Goal: Check status

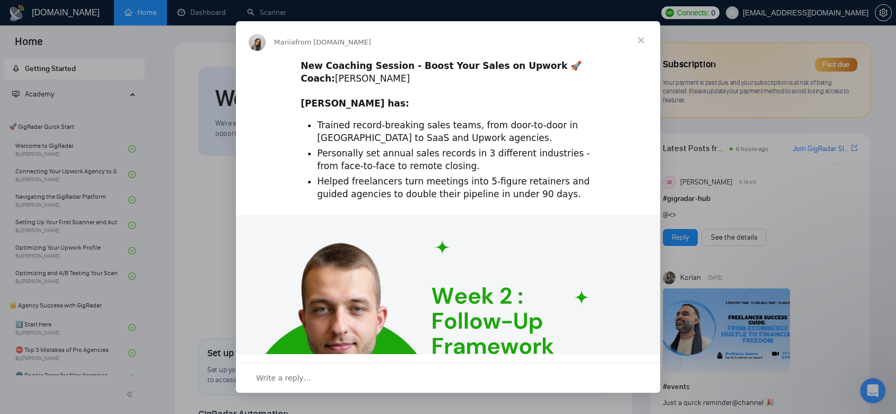
click at [642, 45] on span "Close" at bounding box center [641, 40] width 38 height 38
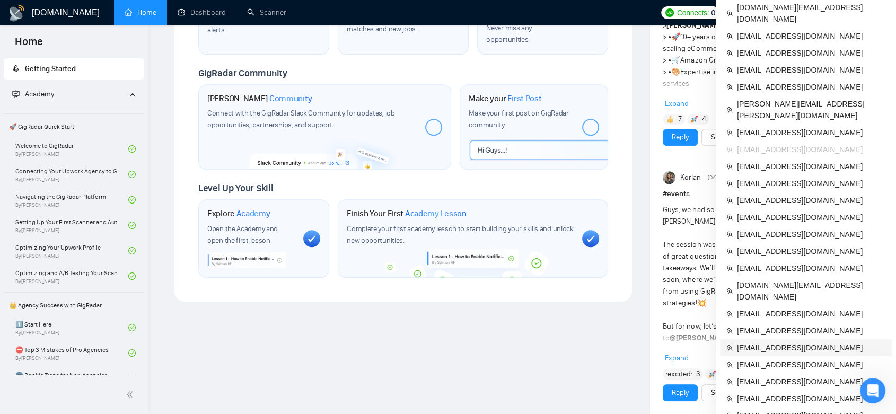
scroll to position [424, 0]
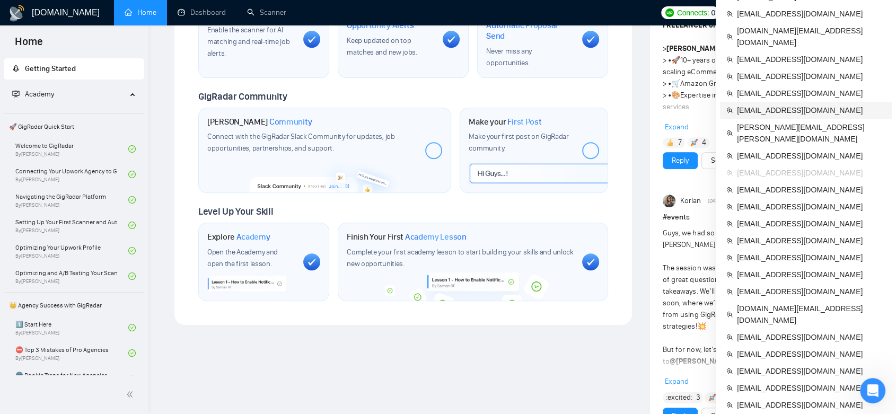
click at [654, 104] on span "[EMAIL_ADDRESS][DOMAIN_NAME]" at bounding box center [811, 110] width 148 height 12
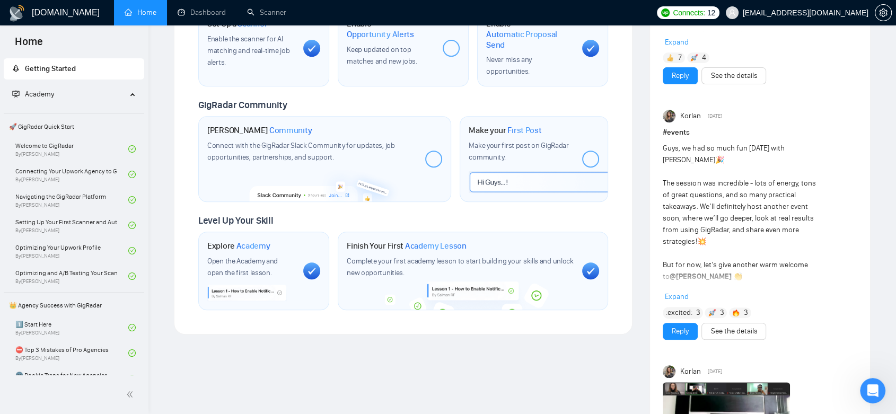
scroll to position [424, 0]
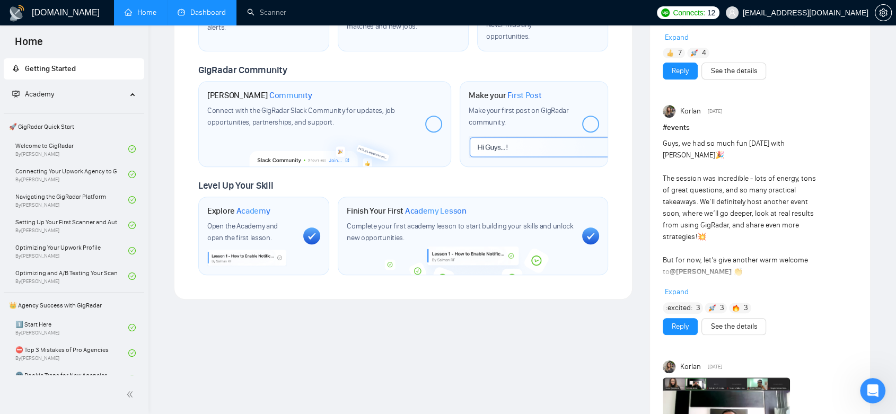
click at [214, 8] on link "Dashboard" at bounding box center [202, 12] width 48 height 9
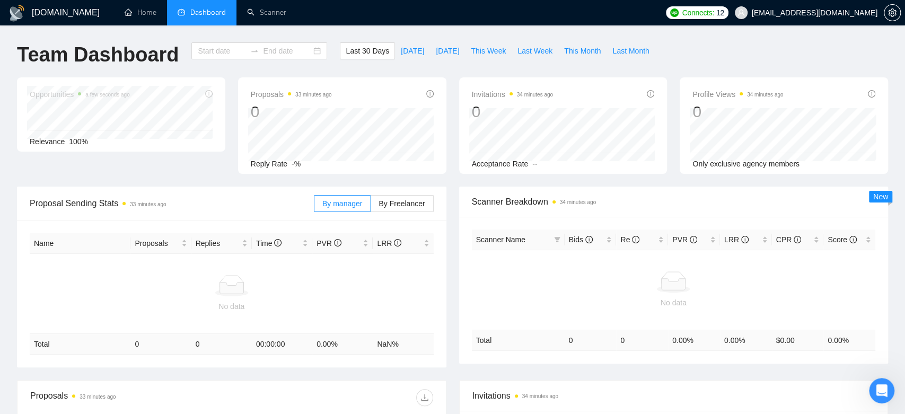
type input "2025-08-27"
type input "2025-09-26"
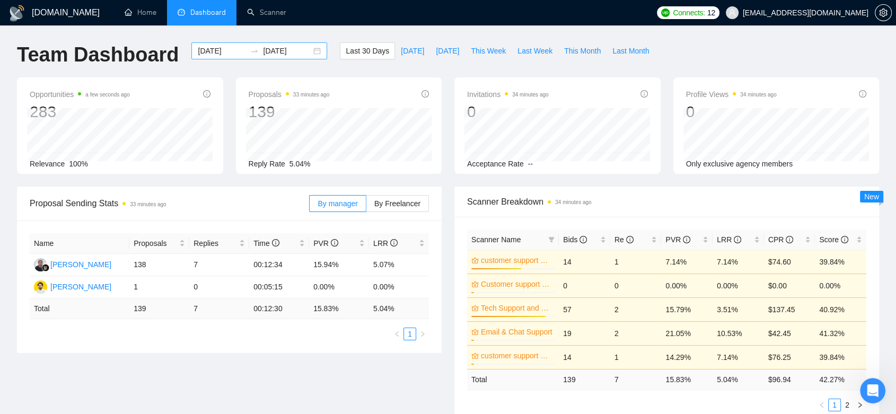
click at [217, 49] on input "2025-08-27" at bounding box center [222, 51] width 48 height 12
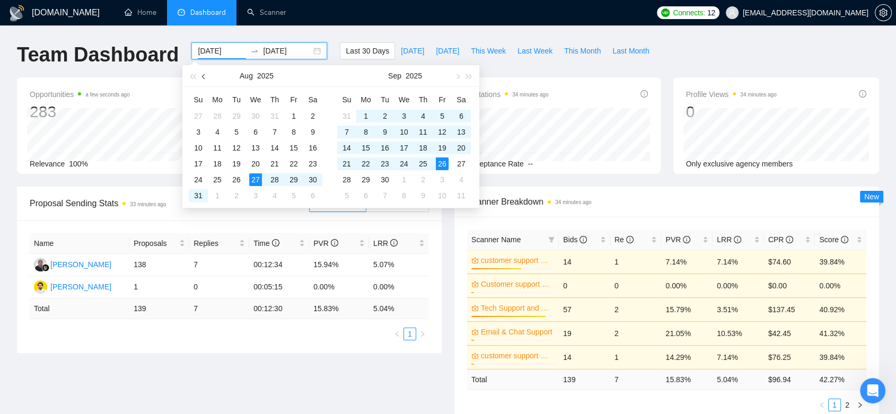
click at [202, 76] on span "button" at bounding box center [204, 76] width 5 height 5
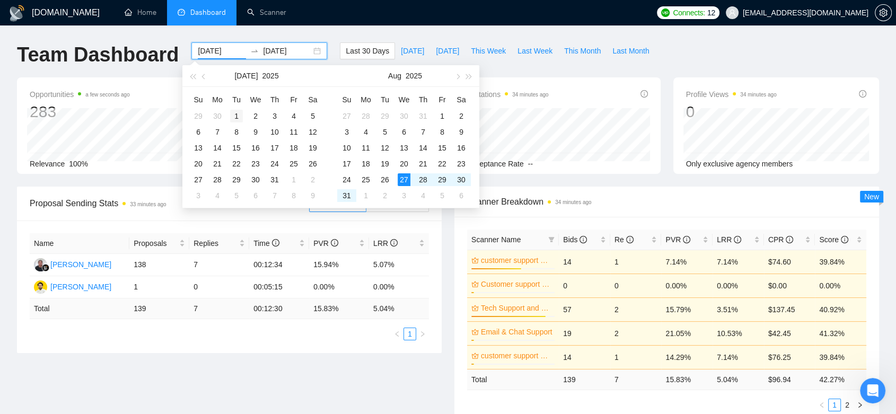
type input "2025-07-01"
click at [233, 111] on div "1" at bounding box center [236, 116] width 13 height 13
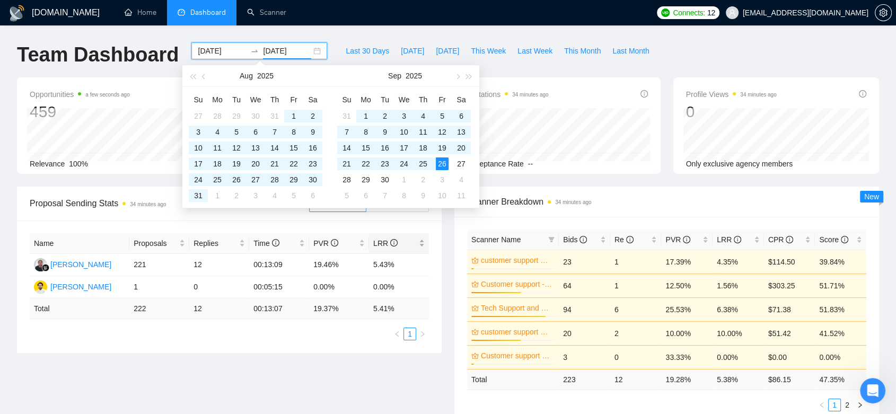
type input "2025-09-26"
click at [340, 391] on div "Proposal Sending Stats 34 minutes ago By manager By Freelancer Name Proposals R…" at bounding box center [448, 312] width 874 height 250
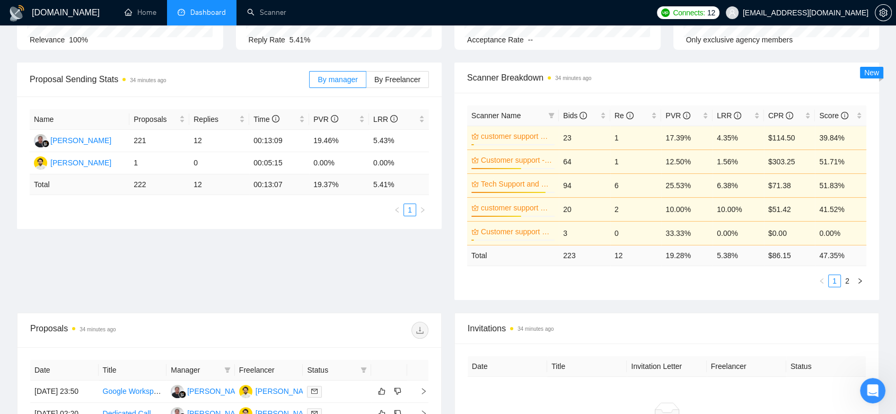
scroll to position [386, 0]
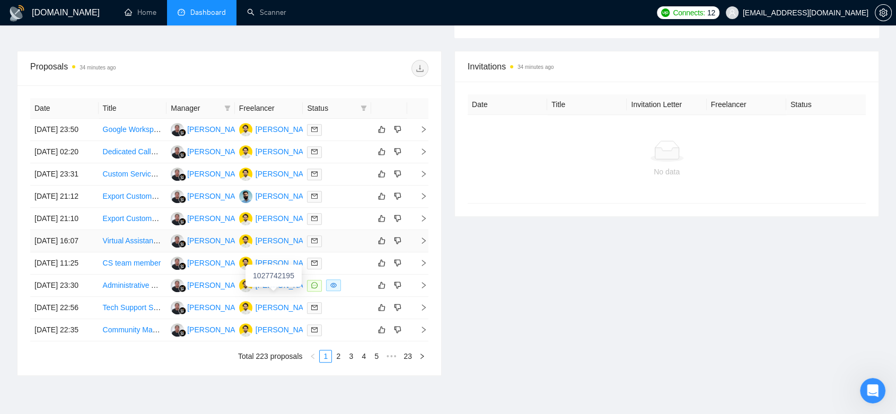
click at [280, 246] on div "Humayun Mirza" at bounding box center [285, 241] width 61 height 12
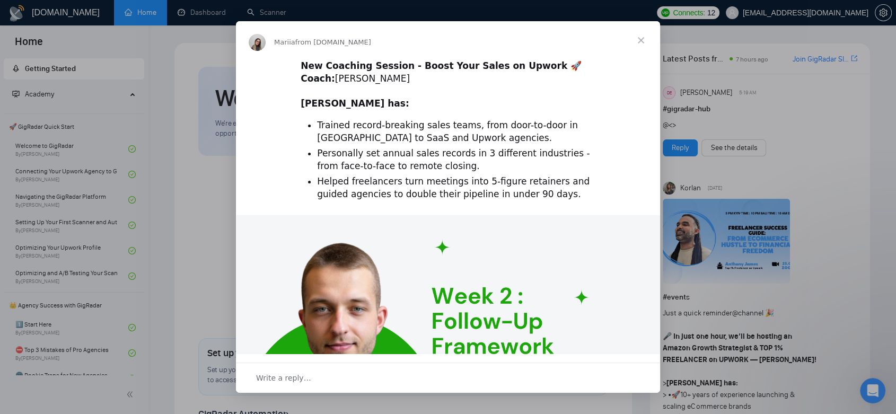
click at [642, 41] on span "Close" at bounding box center [641, 40] width 38 height 38
